Goal: Navigation & Orientation: Find specific page/section

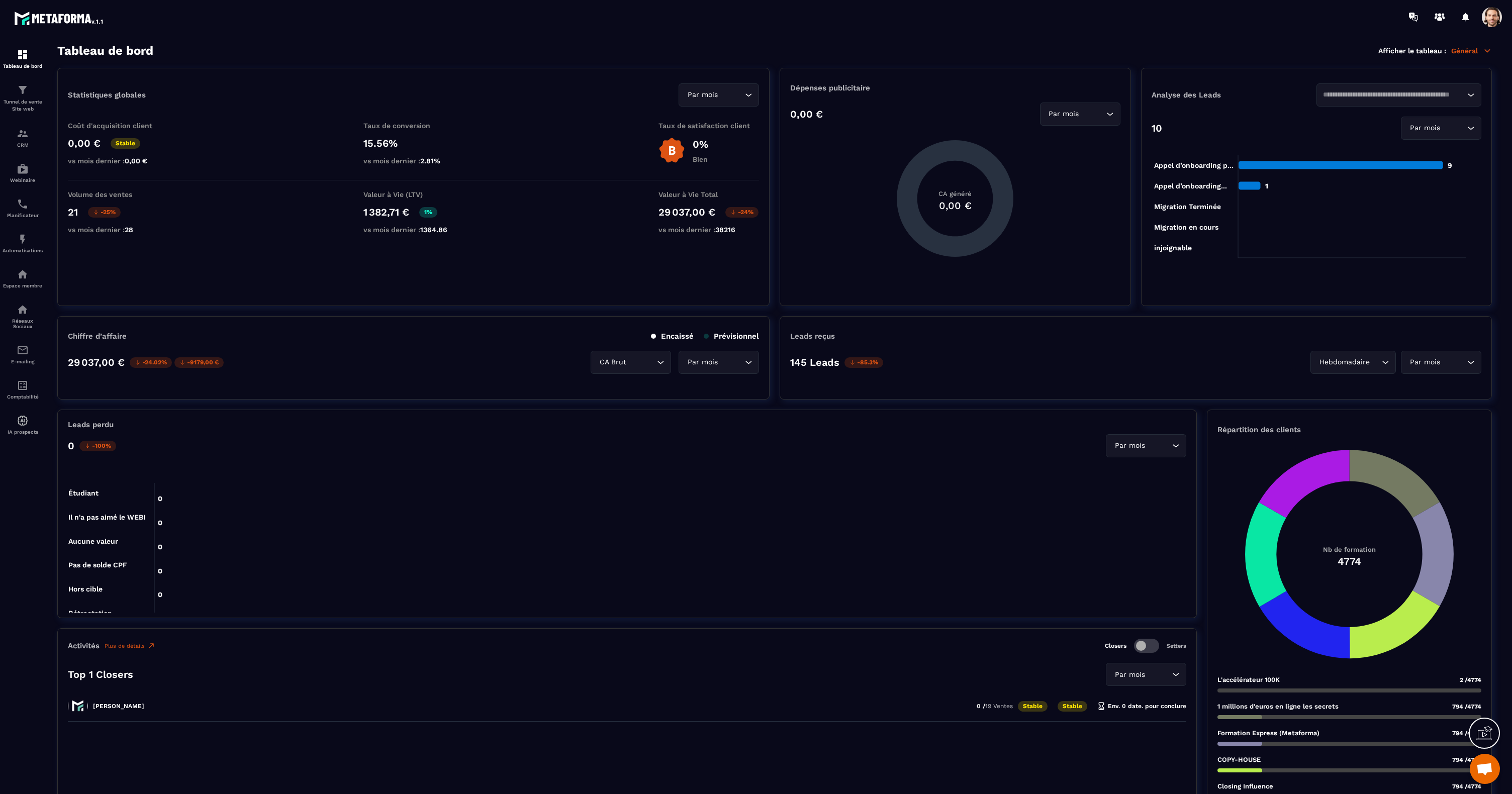
click at [1500, 19] on span at bounding box center [1492, 17] width 20 height 20
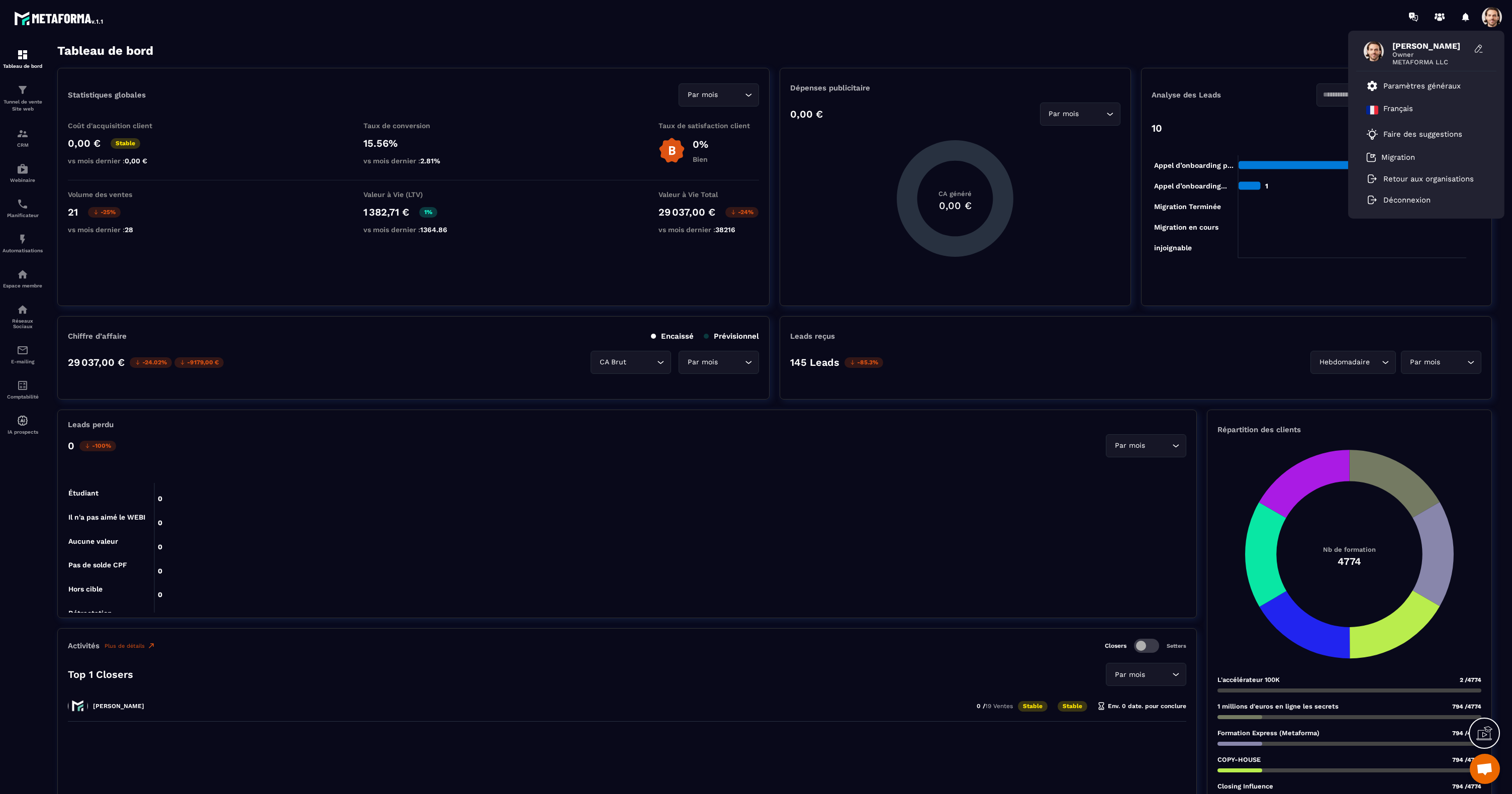
click at [1063, 25] on div "[PERSON_NAME] Owner METAFORMA LLC Paramètres généraux Français Faire des sugges…" at bounding box center [815, 17] width 1394 height 34
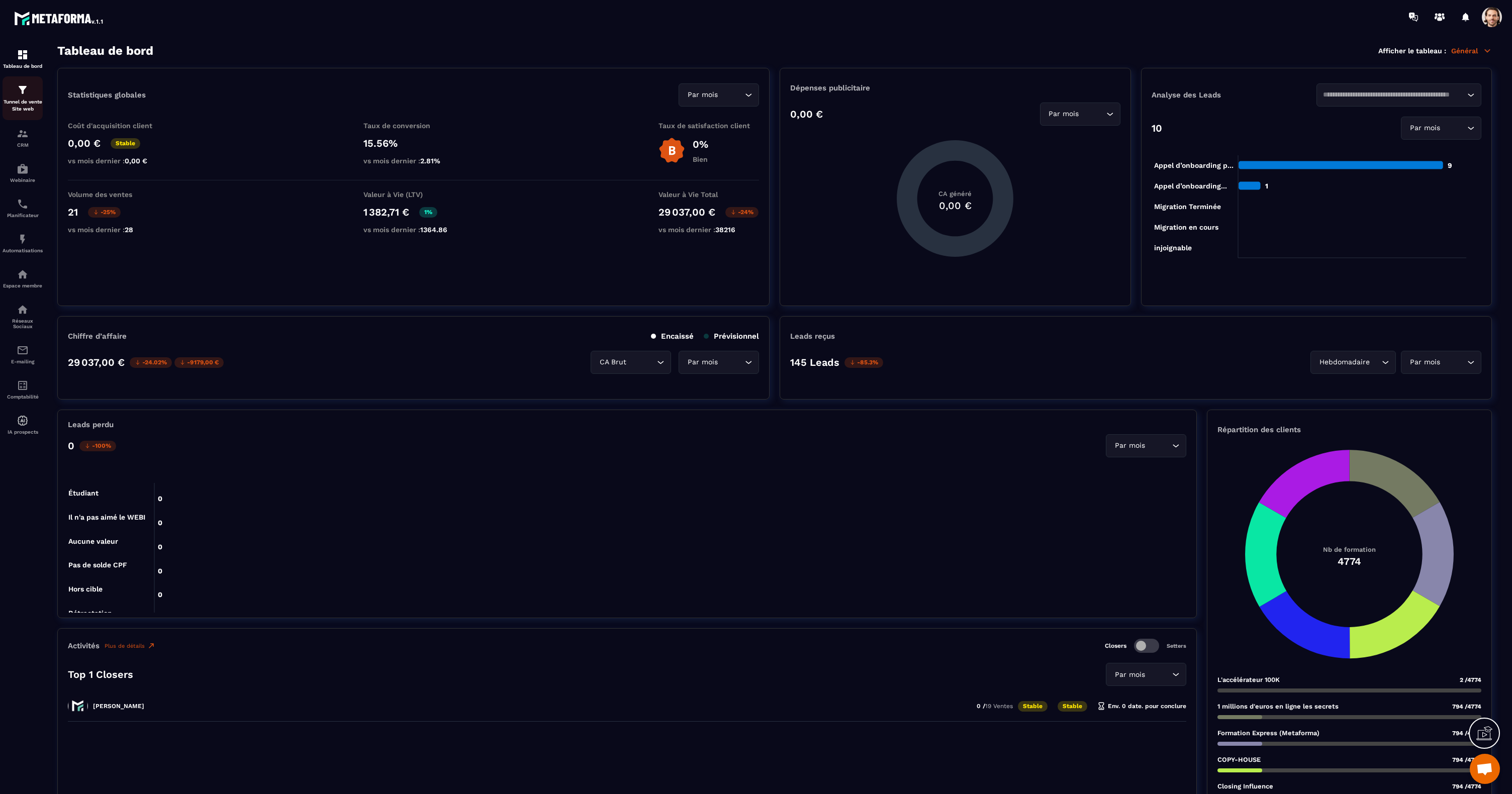
click at [23, 97] on div "Tunnel de vente Site web" at bounding box center [23, 98] width 40 height 29
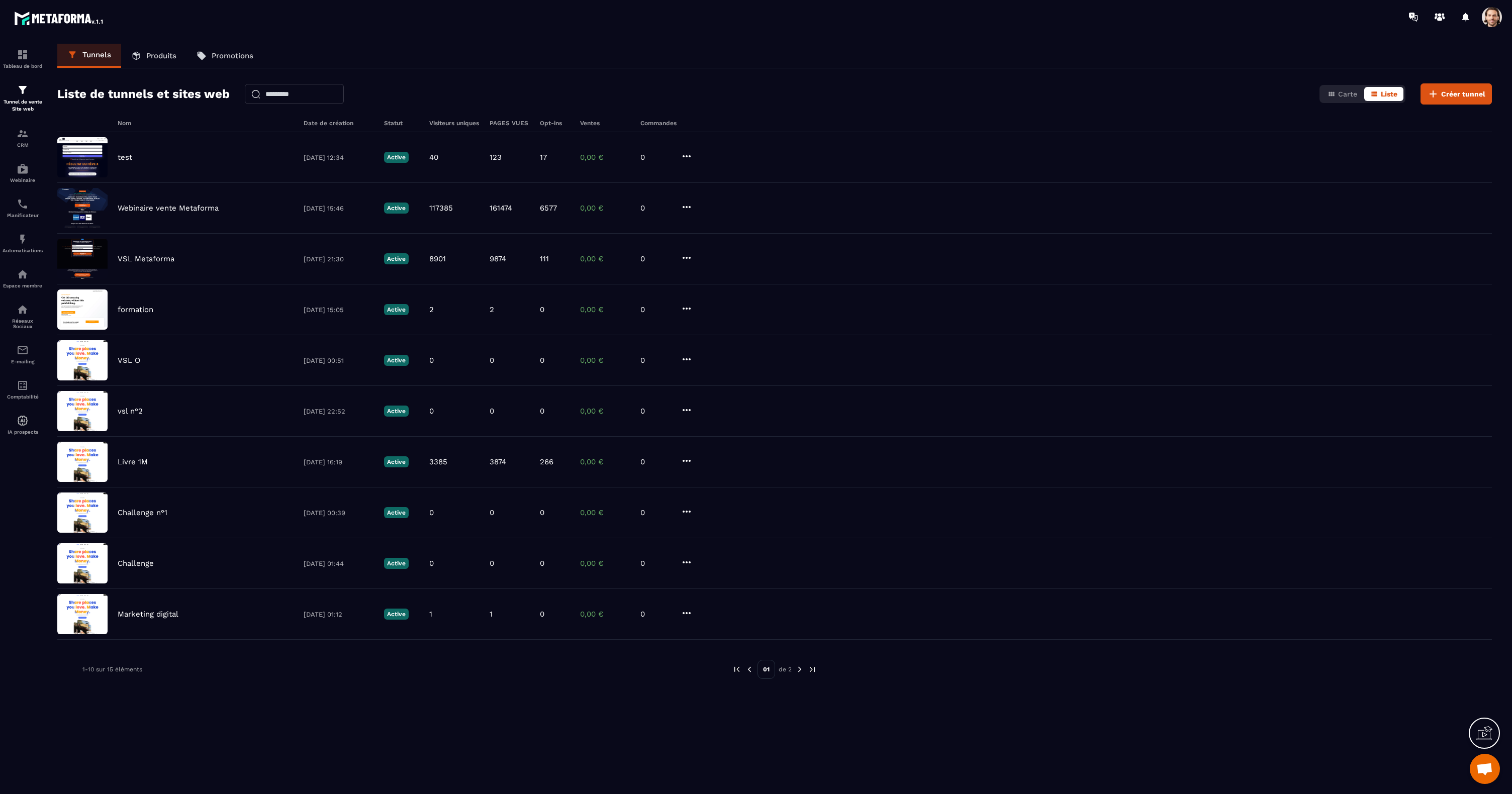
click at [1485, 24] on span at bounding box center [1492, 17] width 20 height 20
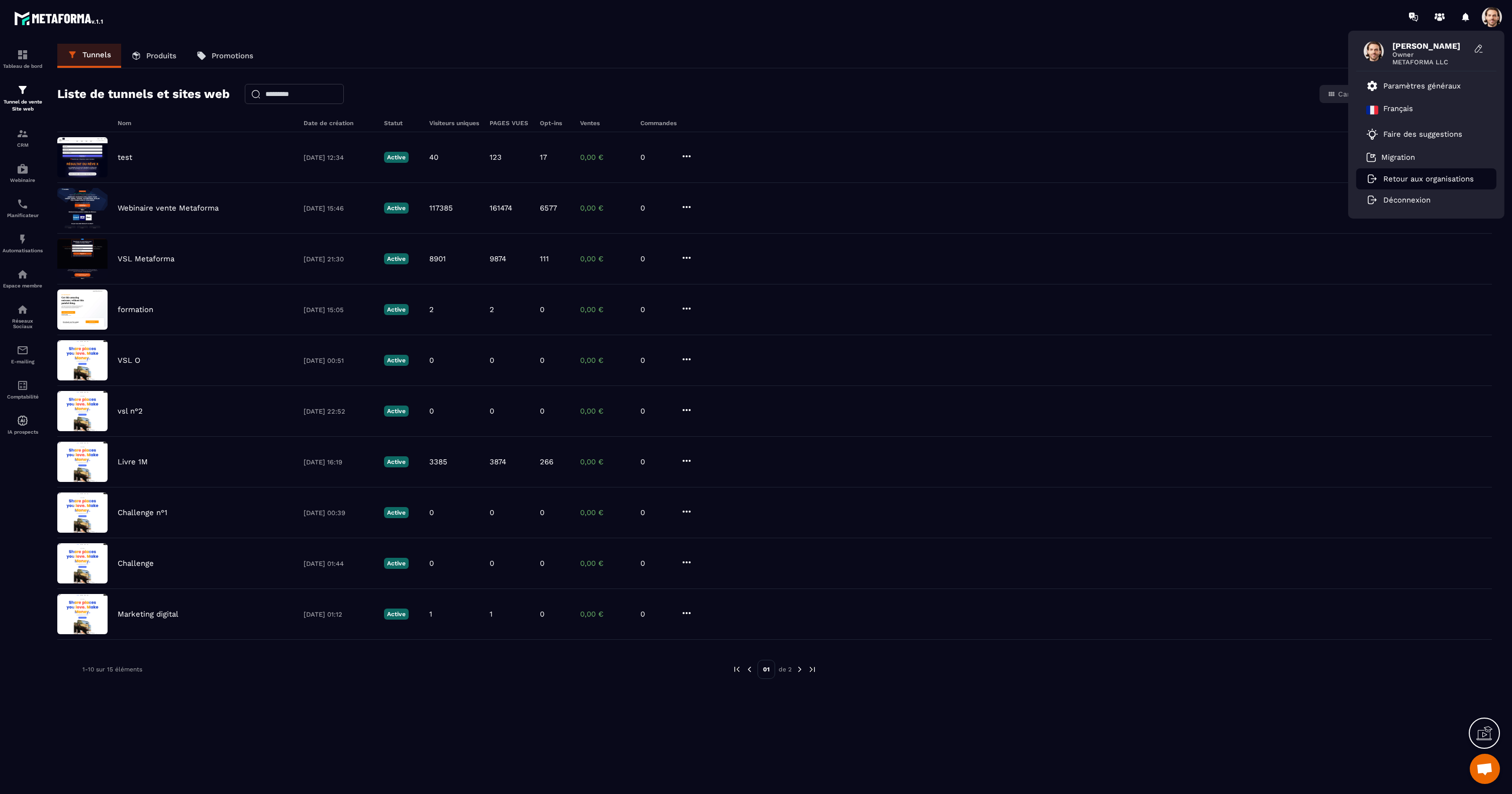
click at [1412, 180] on p "Retour aux organisations" at bounding box center [1428, 178] width 91 height 9
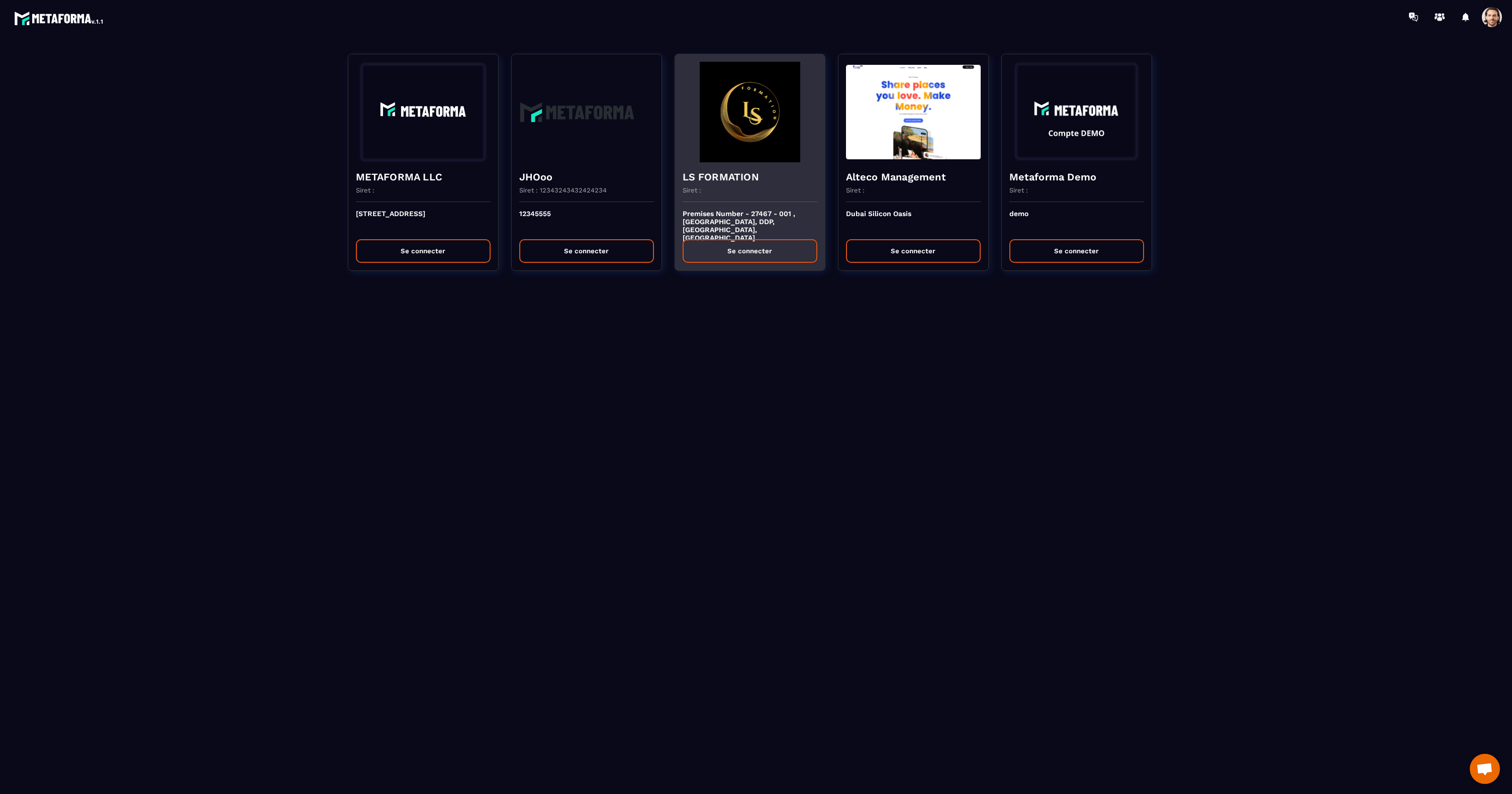
click at [735, 247] on button "Se connecter" at bounding box center [749, 251] width 135 height 23
